Goal: Information Seeking & Learning: Understand process/instructions

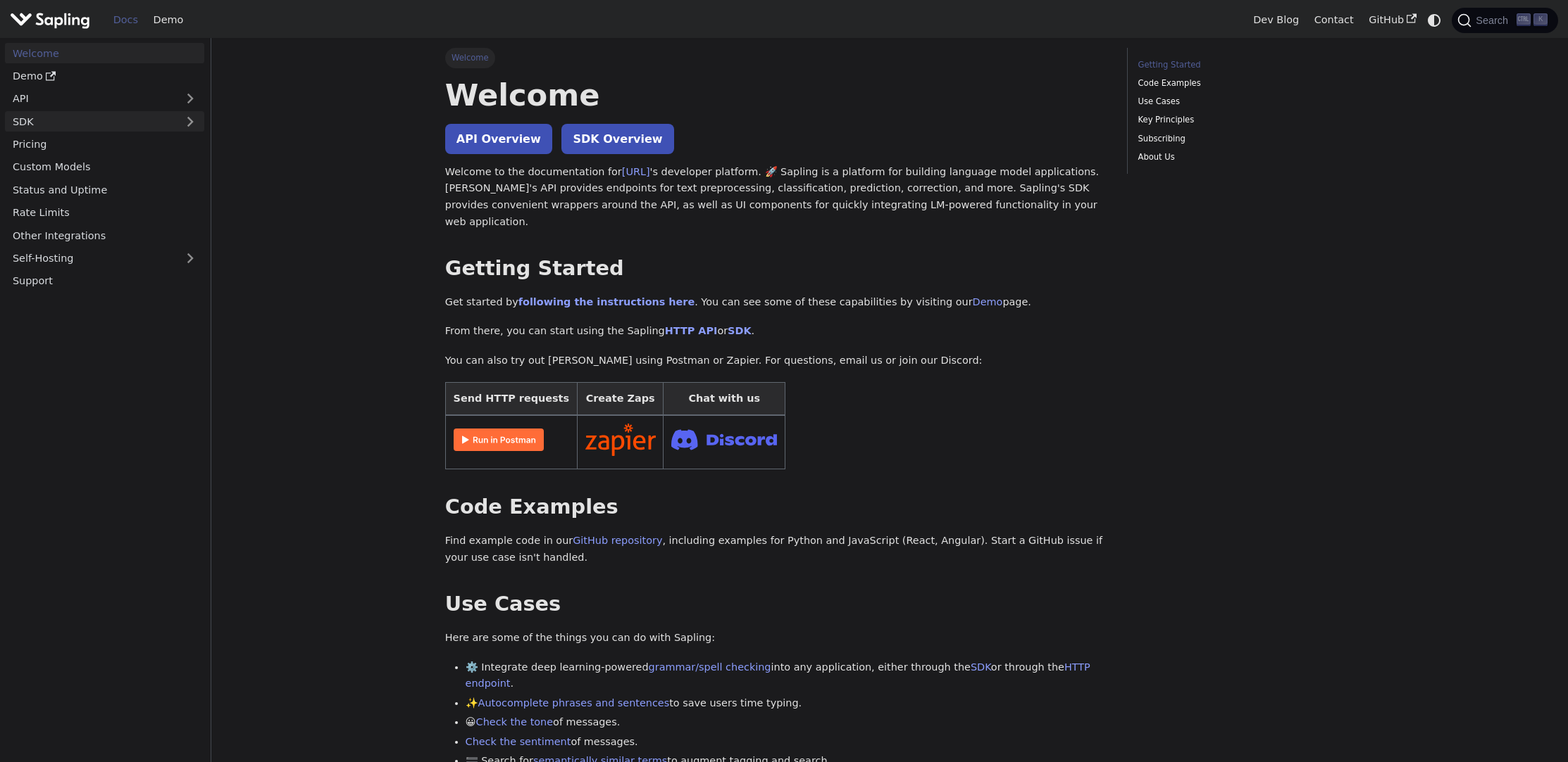
click at [67, 117] on link "SDK" at bounding box center [90, 122] width 171 height 21
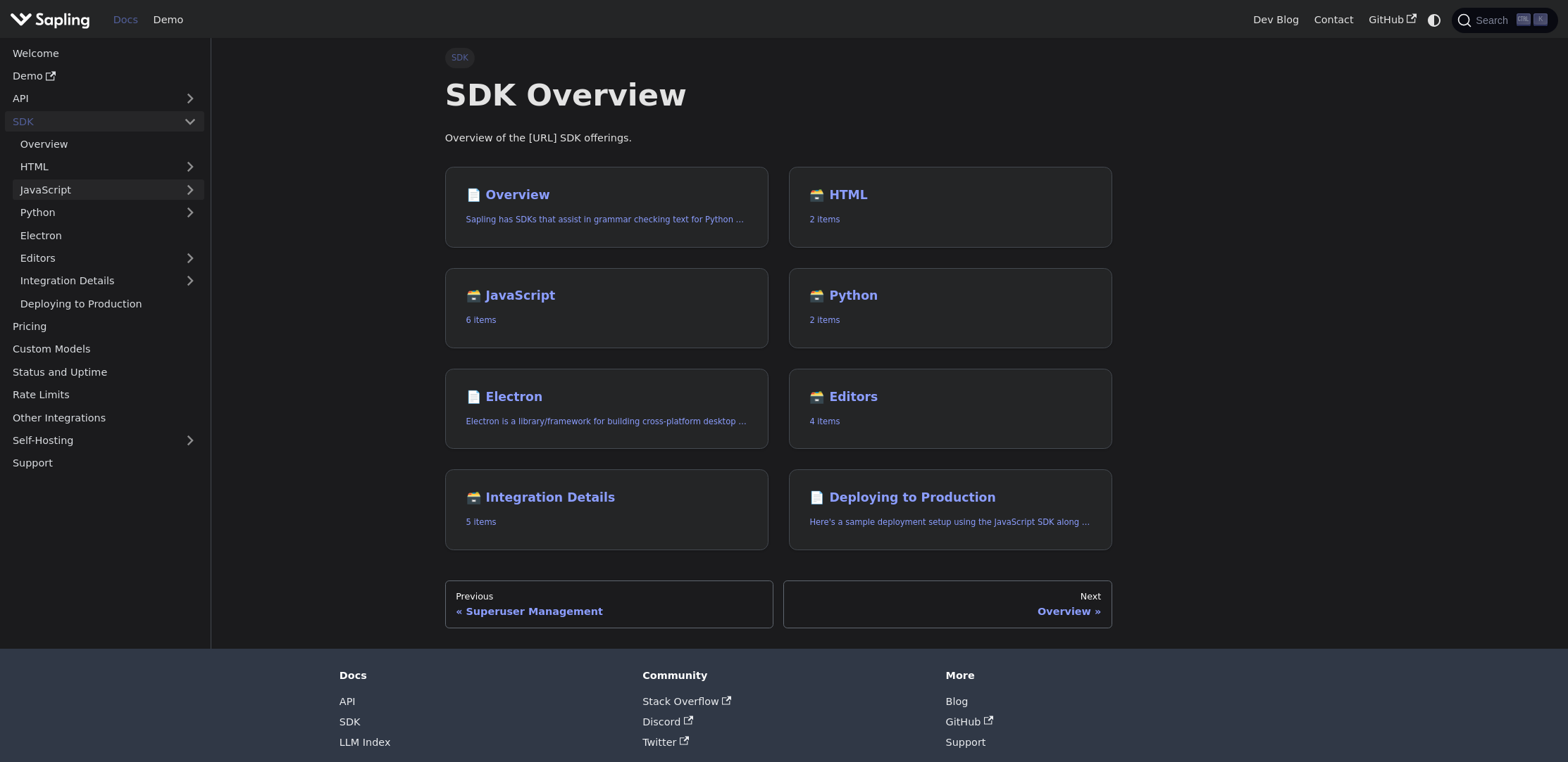
click at [117, 190] on link "JavaScript" at bounding box center [109, 190] width 192 height 21
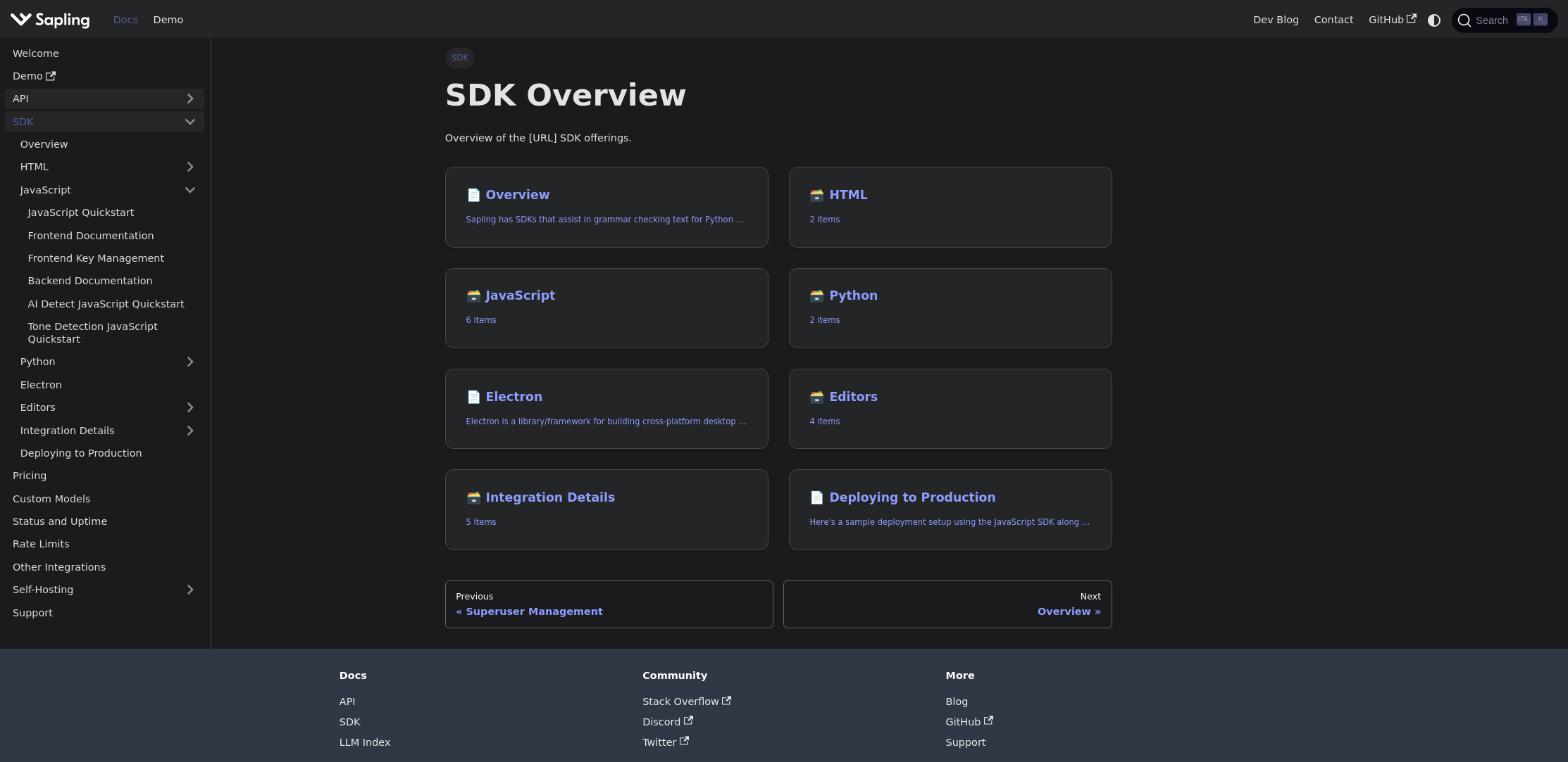
click at [38, 103] on link "API" at bounding box center [90, 99] width 171 height 21
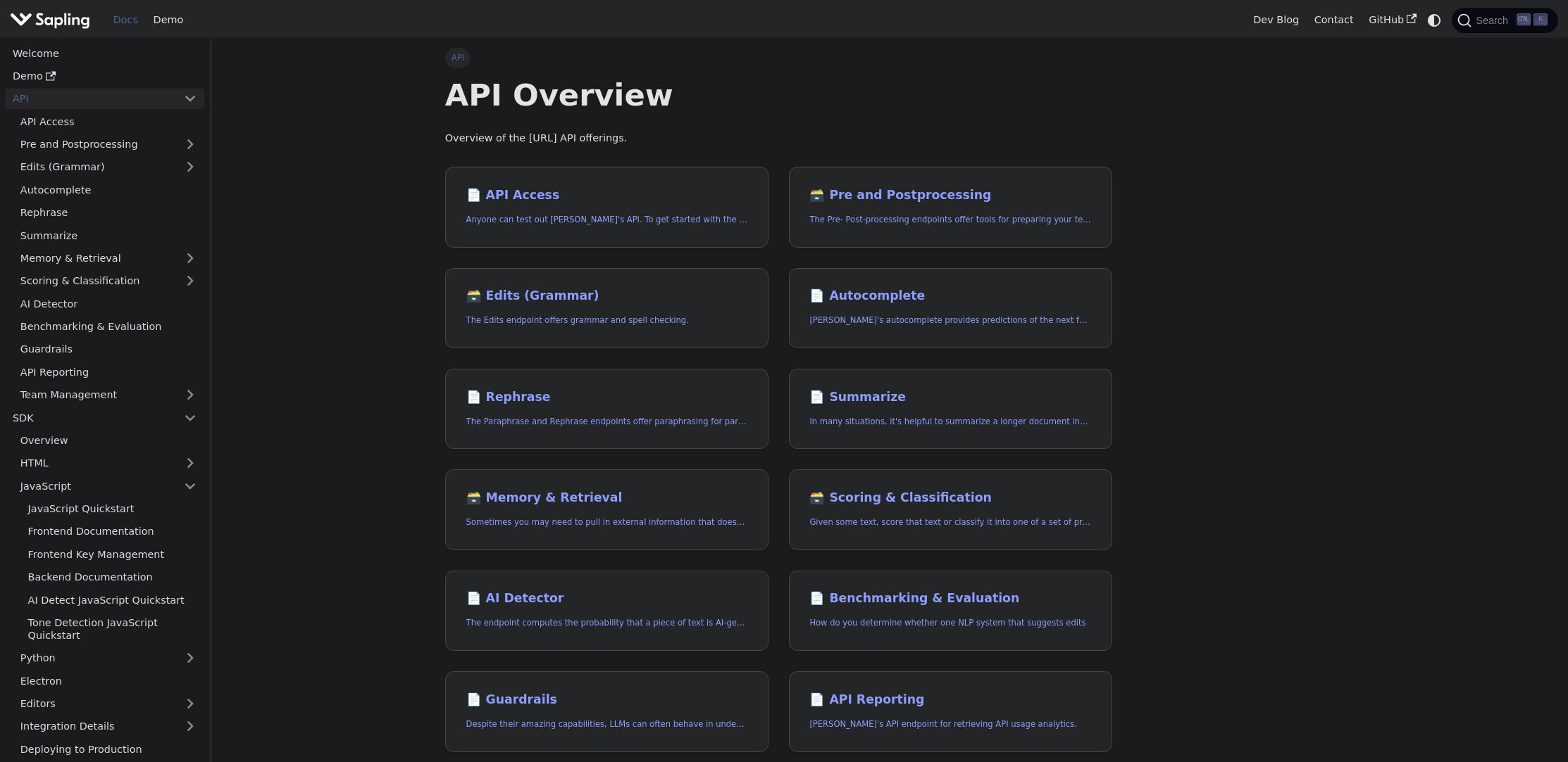
click at [38, 103] on link "API" at bounding box center [90, 99] width 171 height 21
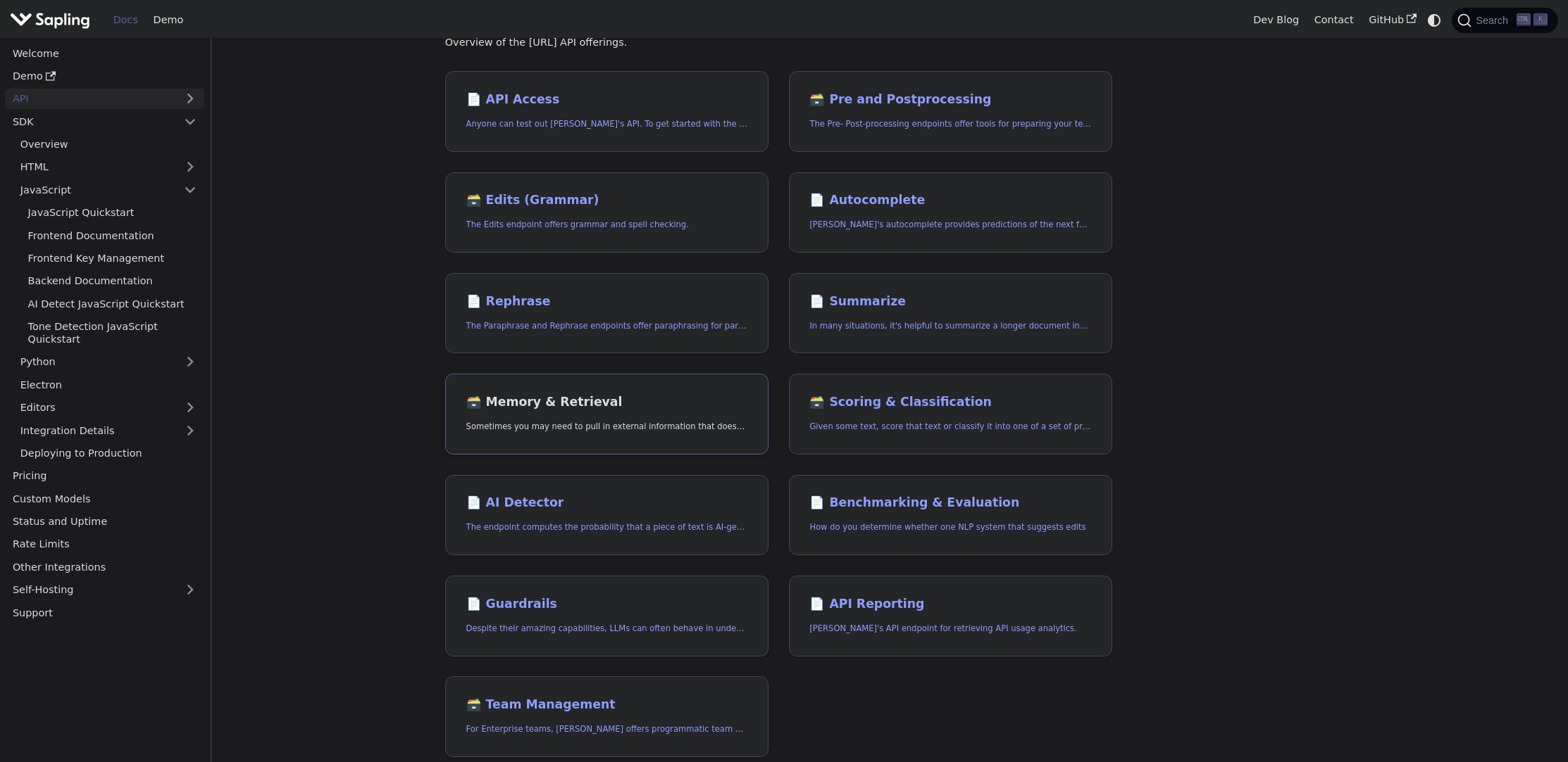
scroll to position [97, 0]
click at [526, 310] on link "📄️ Rephrase The Paraphrase and Rephrase endpoints offer paraphrasing for partic…" at bounding box center [606, 312] width 323 height 81
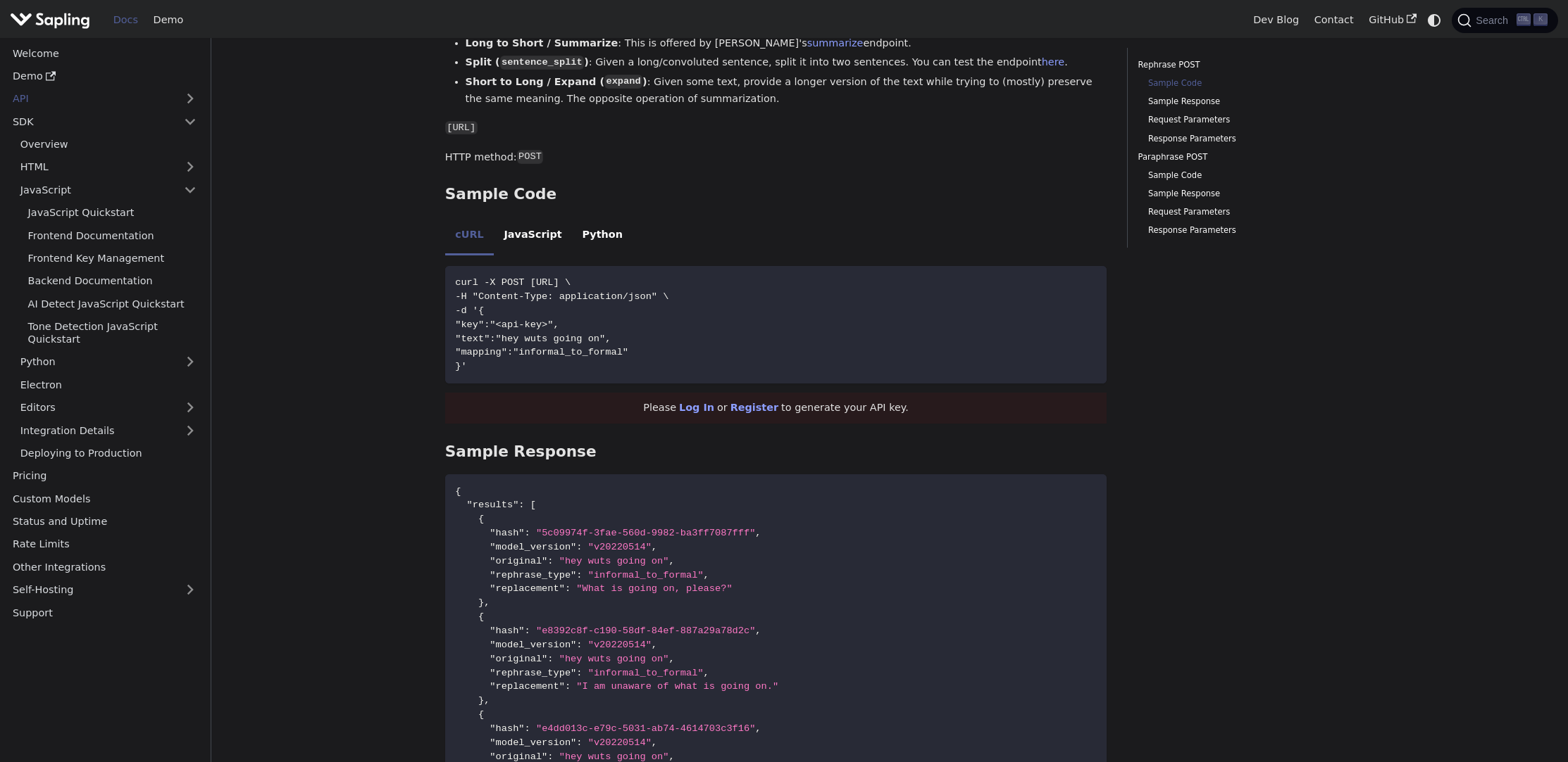
scroll to position [371, 0]
click at [510, 216] on li "JavaScript" at bounding box center [532, 236] width 78 height 40
